Goal: Task Accomplishment & Management: Manage account settings

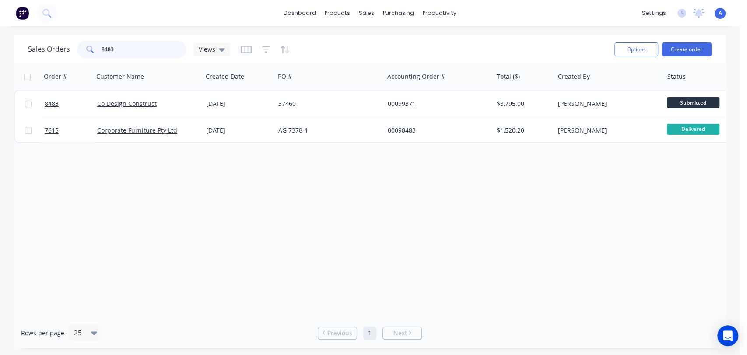
drag, startPoint x: 119, startPoint y: 49, endPoint x: 97, endPoint y: 46, distance: 22.4
click at [97, 46] on div "8483" at bounding box center [131, 50] width 109 height 18
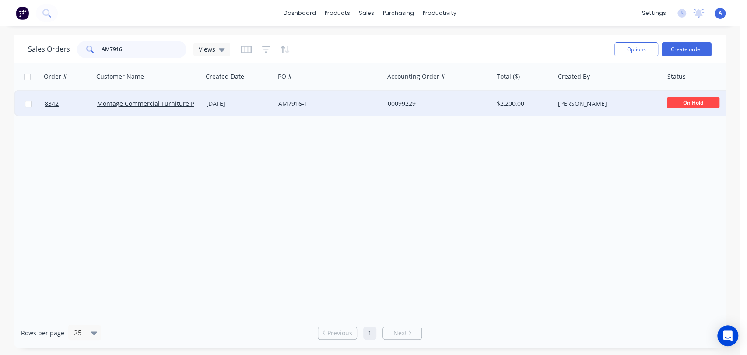
type input "AM7916"
click at [350, 97] on div "AM7916-1" at bounding box center [329, 104] width 109 height 26
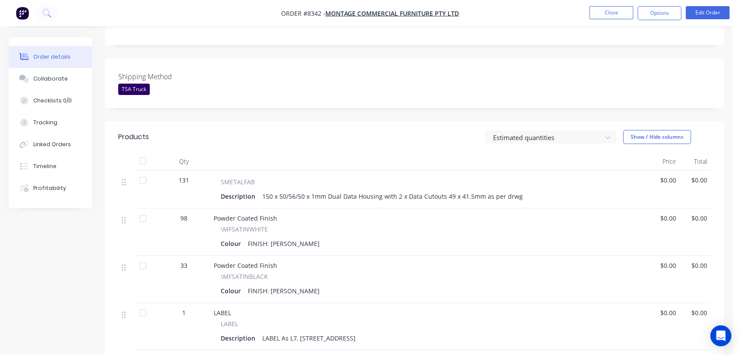
scroll to position [97, 0]
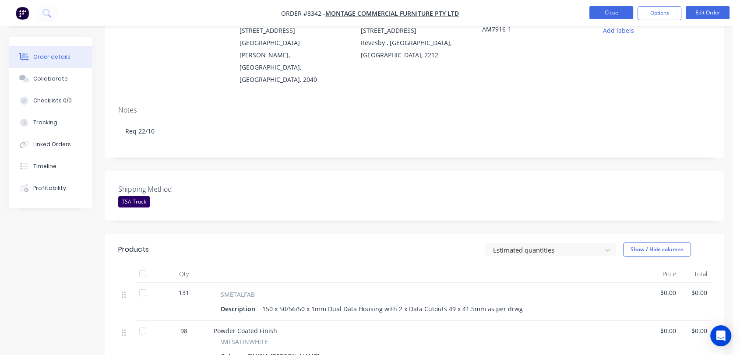
click at [608, 8] on button "Close" at bounding box center [611, 12] width 44 height 13
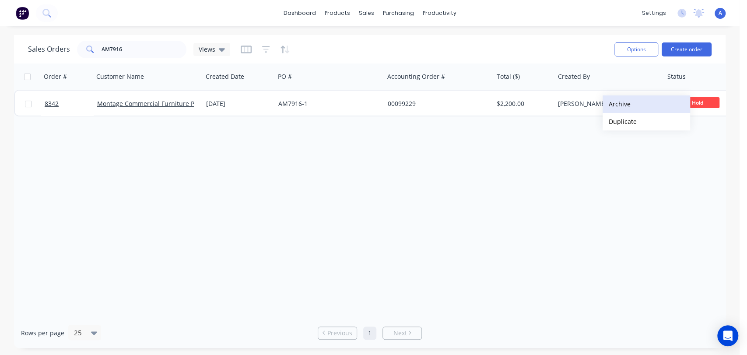
click at [623, 102] on button "Archive" at bounding box center [647, 104] width 88 height 18
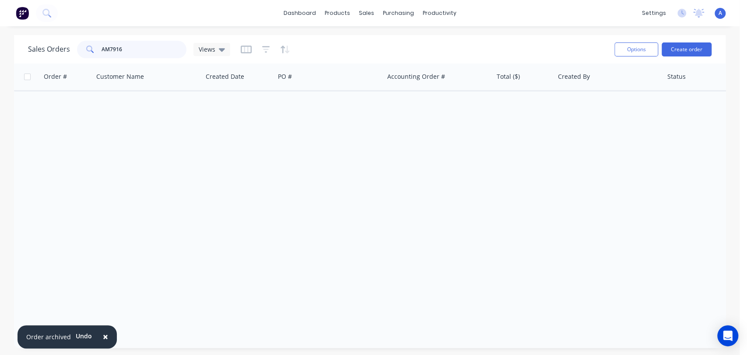
drag, startPoint x: 107, startPoint y: 41, endPoint x: 77, endPoint y: 39, distance: 30.7
click at [77, 39] on div "Sales Orders AM7916 Views" at bounding box center [318, 49] width 580 height 21
type input "99339"
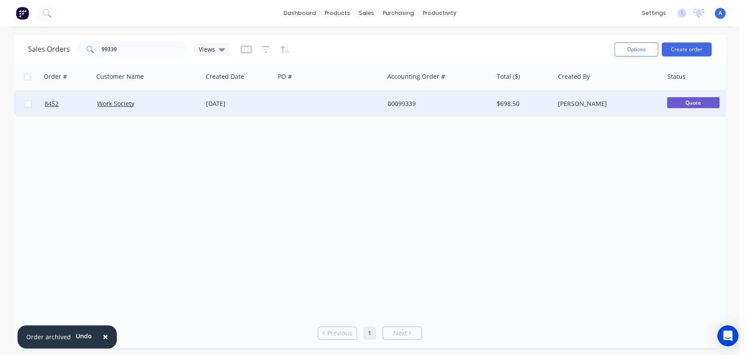
click at [286, 105] on div at bounding box center [329, 104] width 109 height 26
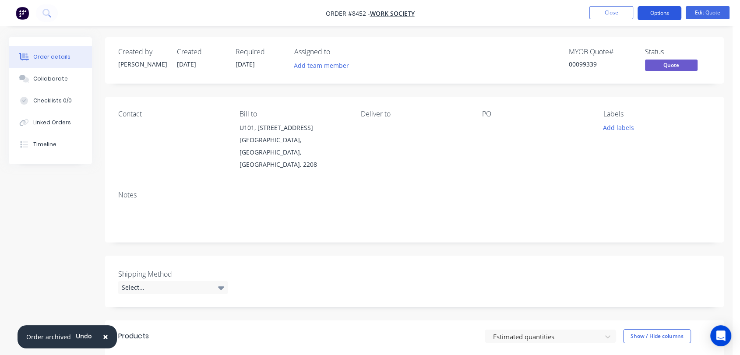
click at [668, 12] on button "Options" at bounding box center [659, 13] width 44 height 14
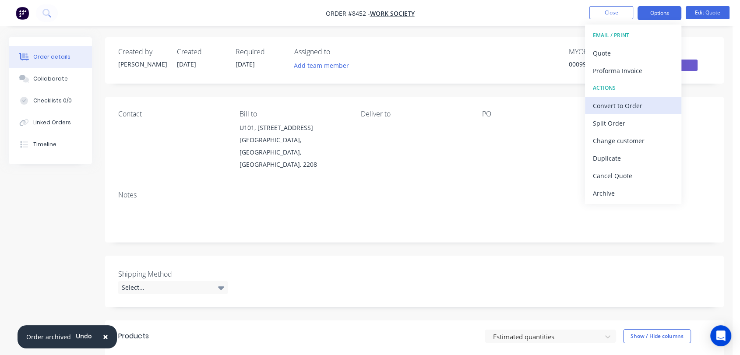
click at [625, 100] on div "Convert to Order" at bounding box center [633, 105] width 81 height 13
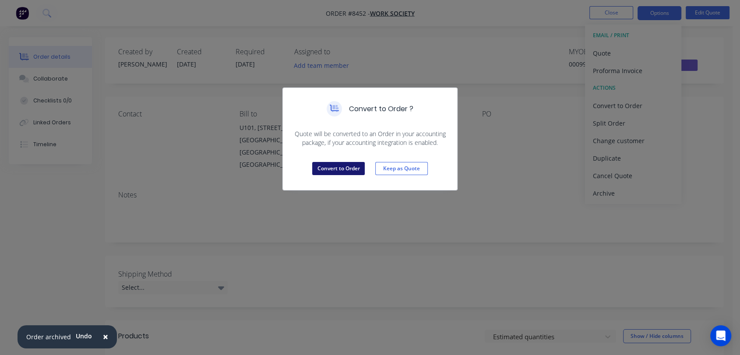
click at [340, 162] on button "Convert to Order" at bounding box center [338, 168] width 53 height 13
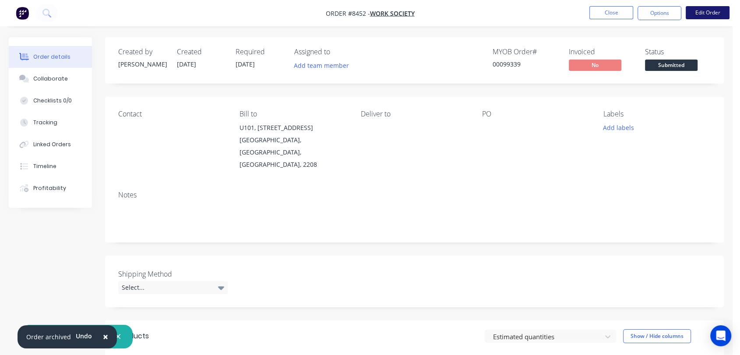
click at [716, 13] on button "Edit Order" at bounding box center [707, 12] width 44 height 13
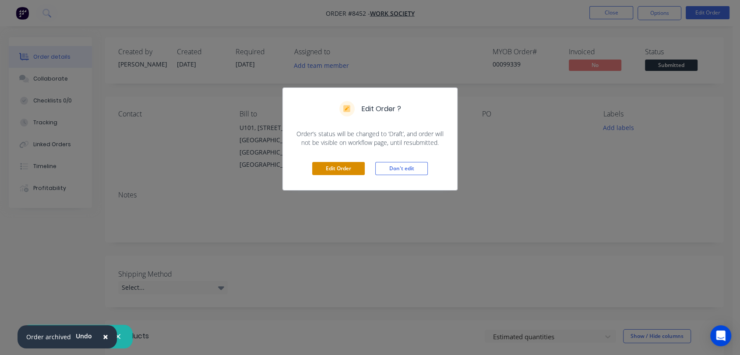
click at [326, 162] on button "Edit Order" at bounding box center [338, 168] width 53 height 13
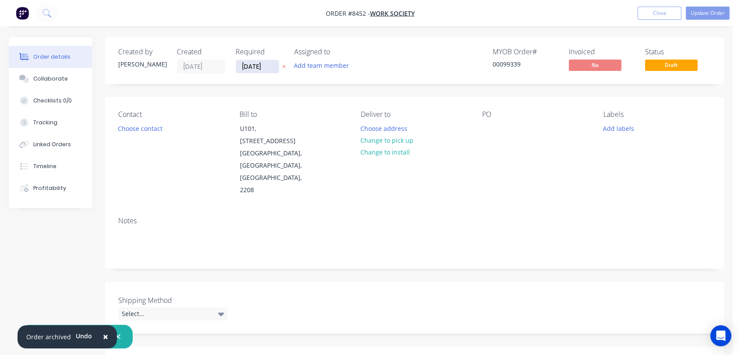
click at [271, 63] on input "[DATE]" at bounding box center [257, 66] width 43 height 13
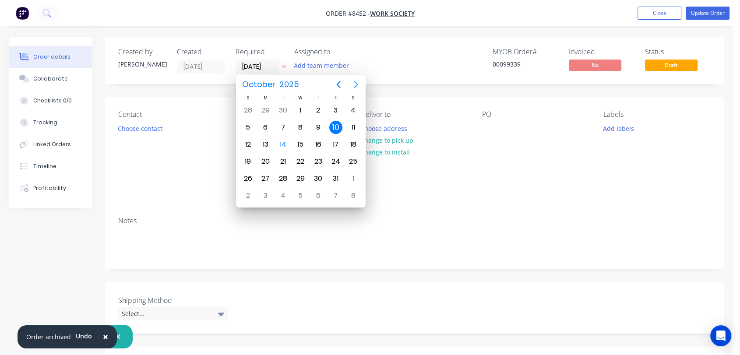
click at [351, 85] on icon "Next page" at bounding box center [356, 84] width 11 height 11
click at [301, 172] on div "31" at bounding box center [300, 178] width 13 height 13
type input "[DATE]"
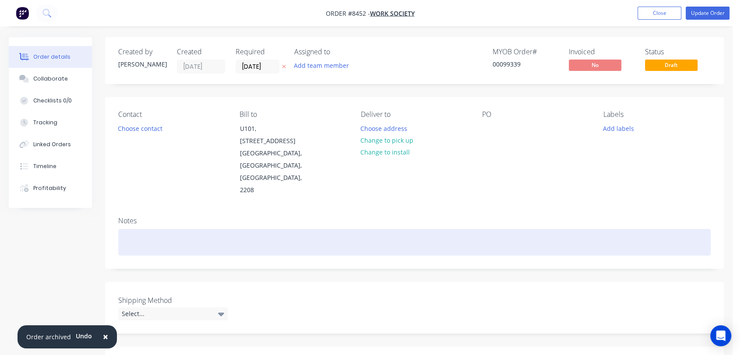
click at [142, 229] on div at bounding box center [414, 242] width 592 height 27
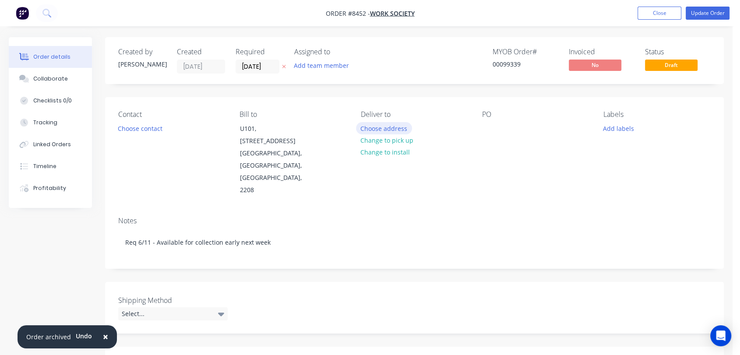
click at [395, 126] on button "Choose address" at bounding box center [384, 128] width 56 height 12
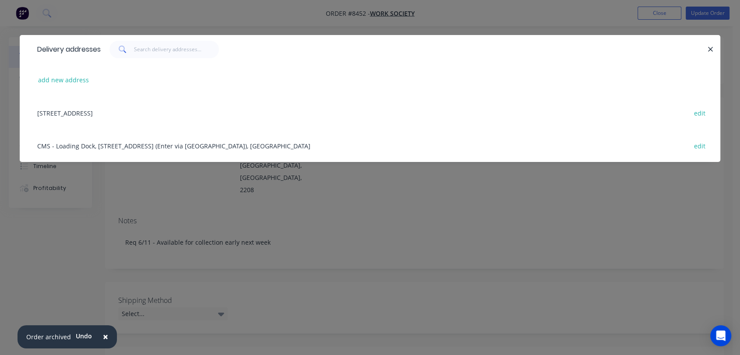
click at [119, 111] on div "[STREET_ADDRESS] edit" at bounding box center [370, 112] width 674 height 33
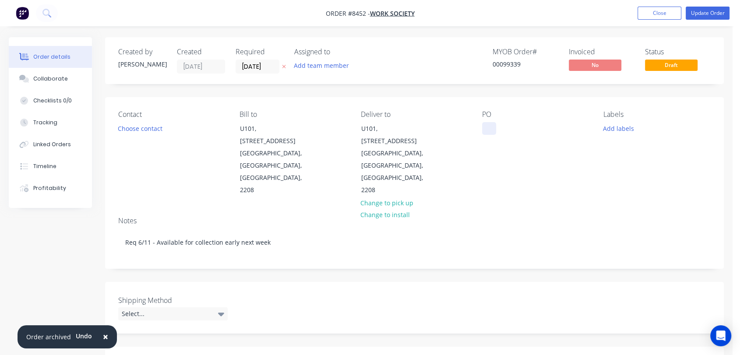
click at [484, 128] on div at bounding box center [489, 128] width 14 height 13
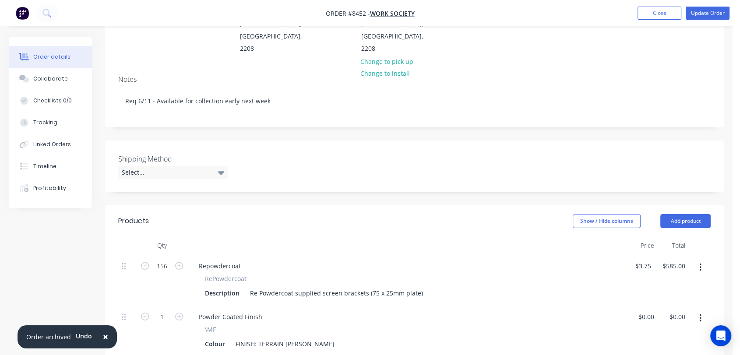
scroll to position [194, 0]
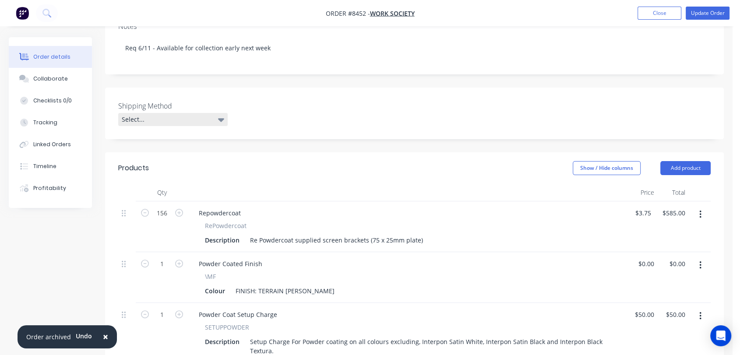
click at [143, 113] on div "Select..." at bounding box center [172, 119] width 109 height 13
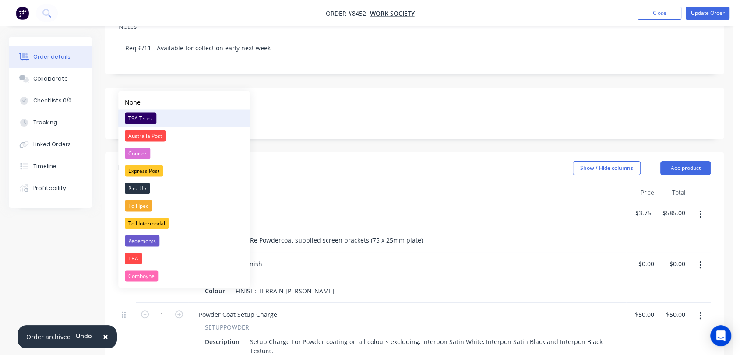
click at [147, 116] on div "TSA Truck" at bounding box center [141, 117] width 32 height 11
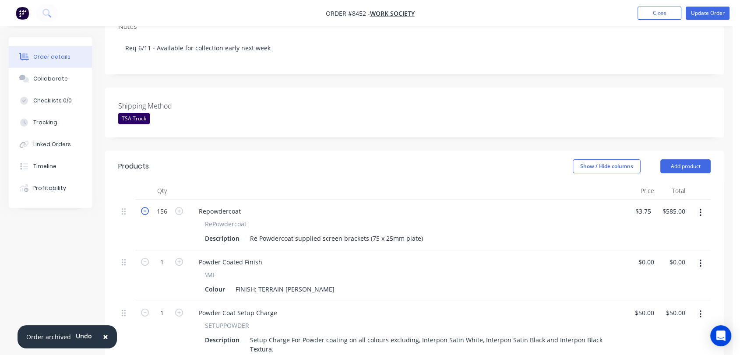
click at [144, 207] on icon "button" at bounding box center [145, 211] width 8 height 8
type input "155"
type input "$581.25"
click at [144, 207] on icon "button" at bounding box center [145, 211] width 8 height 8
type input "154"
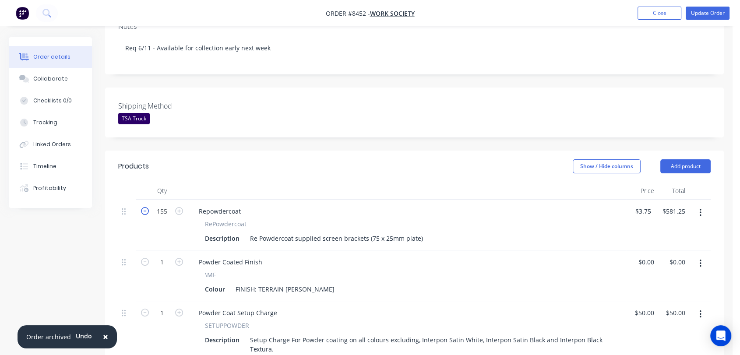
type input "$577.50"
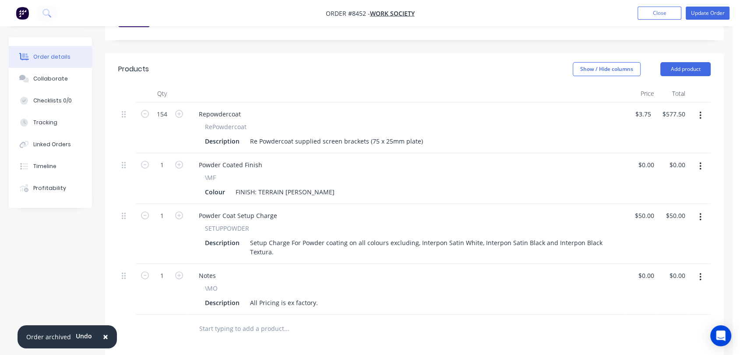
scroll to position [340, 0]
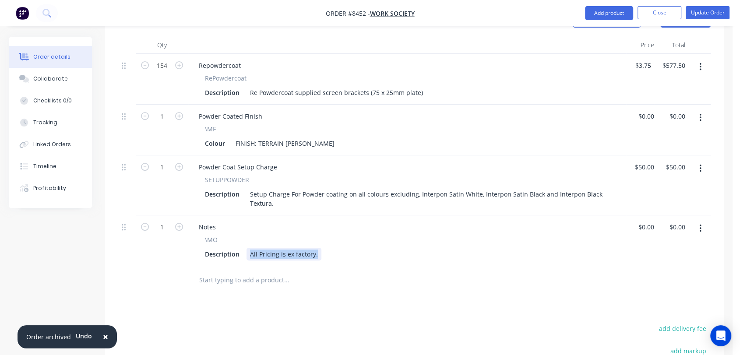
drag, startPoint x: 315, startPoint y: 215, endPoint x: 248, endPoint y: 199, distance: 69.3
click at [248, 235] on div "\MO Description All Pricing is ex factory." at bounding box center [407, 247] width 431 height 25
type input "$0.00"
click at [46, 75] on div "Collaborate" at bounding box center [50, 79] width 35 height 8
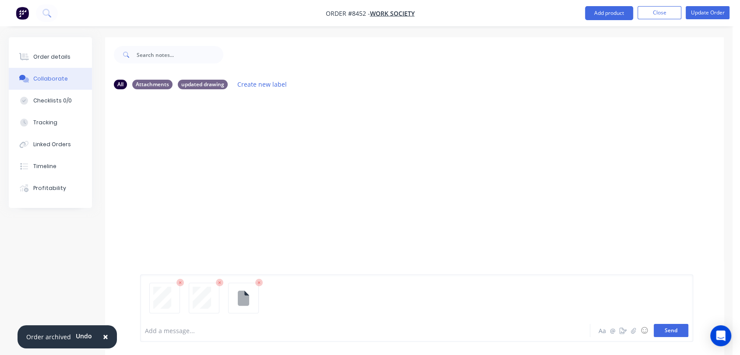
click at [671, 335] on button "Send" at bounding box center [671, 330] width 35 height 13
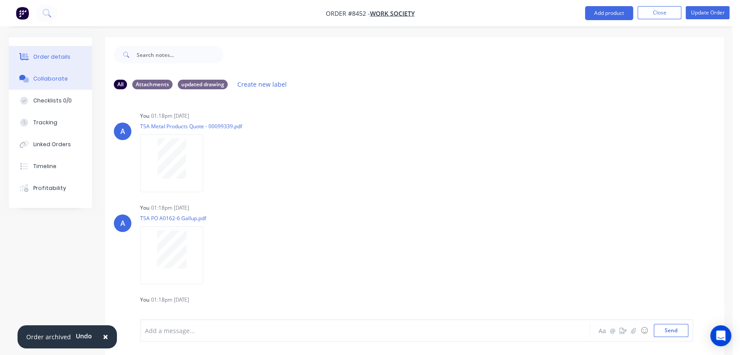
click at [58, 51] on button "Order details" at bounding box center [50, 57] width 83 height 22
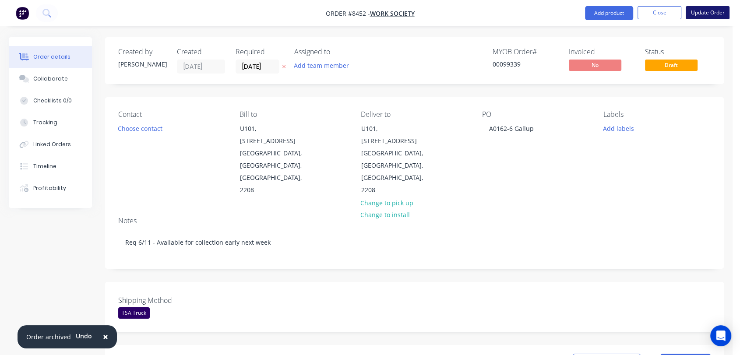
click at [708, 12] on button "Update Order" at bounding box center [707, 12] width 44 height 13
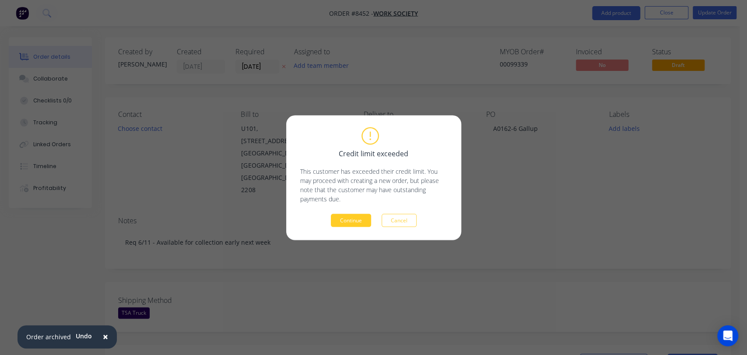
click at [353, 219] on button "Continue" at bounding box center [351, 220] width 40 height 13
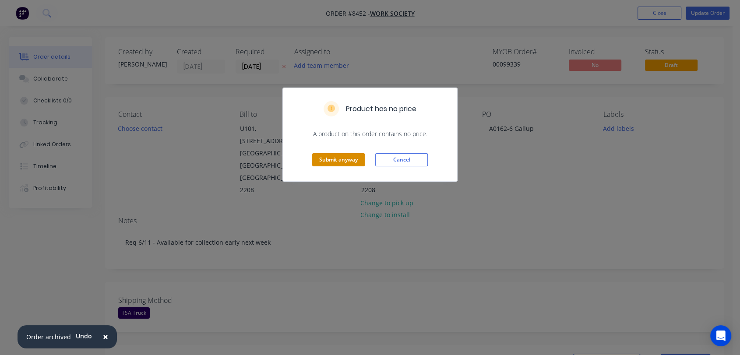
click at [343, 158] on button "Submit anyway" at bounding box center [338, 159] width 53 height 13
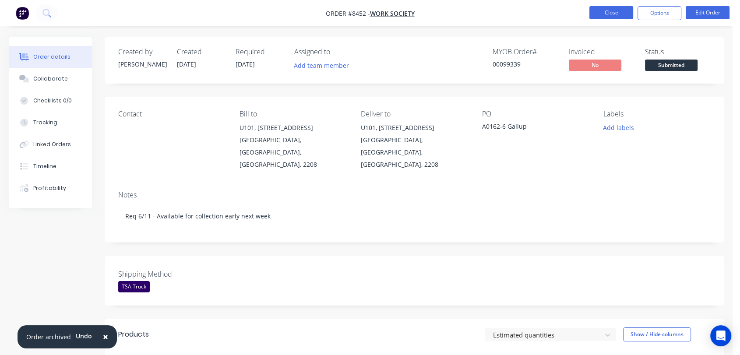
click at [610, 11] on button "Close" at bounding box center [611, 12] width 44 height 13
